Goal: Check status: Check status

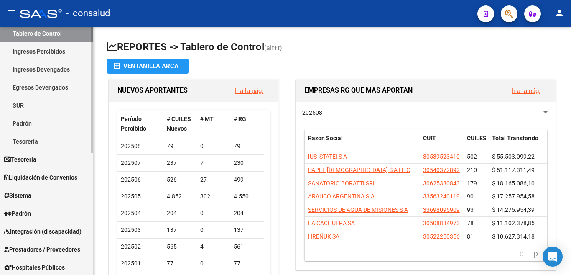
scroll to position [84, 0]
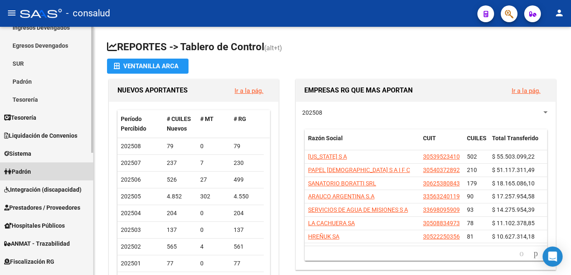
click at [28, 172] on span "Padrón" at bounding box center [17, 171] width 27 height 9
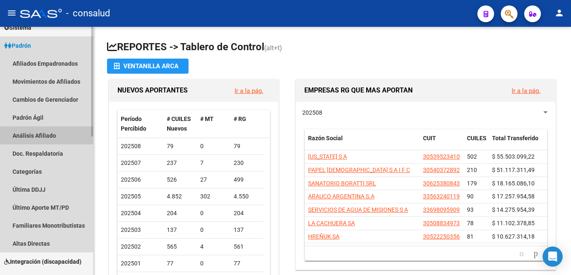
click at [37, 135] on link "Análisis Afiliado" at bounding box center [46, 135] width 93 height 18
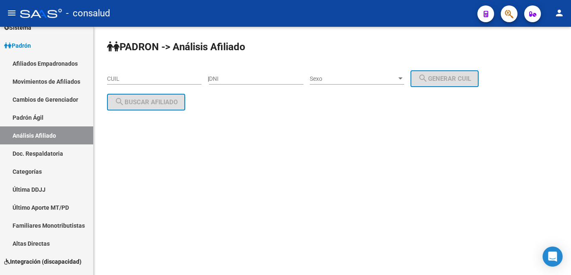
click at [138, 76] on input "CUIL" at bounding box center [154, 78] width 95 height 7
paste input "27-40184649-8"
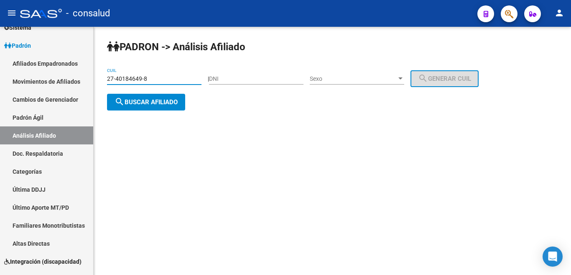
type input "27-40184649-8"
click at [130, 99] on span "search Buscar afiliado" at bounding box center [146, 102] width 63 height 8
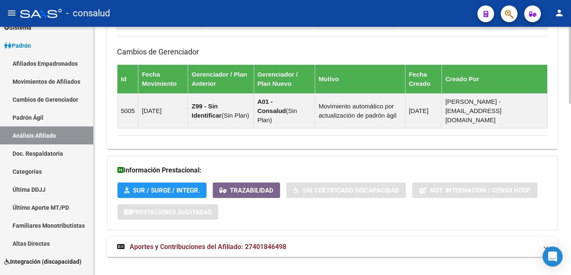
scroll to position [549, 0]
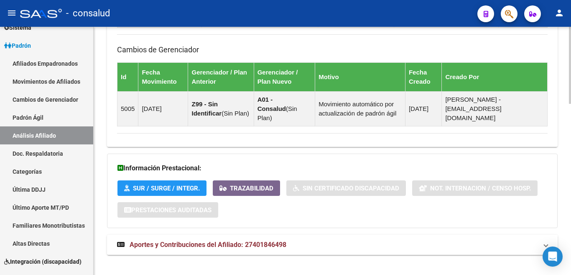
click at [225, 241] on span "Aportes y Contribuciones del Afiliado: 27401846498" at bounding box center [208, 245] width 157 height 8
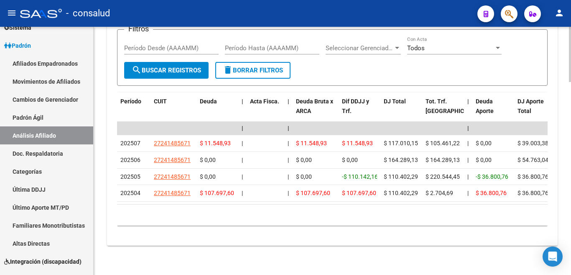
scroll to position [845, 0]
